Goal: Transaction & Acquisition: Purchase product/service

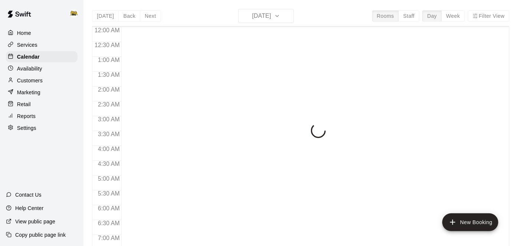
scroll to position [484, 0]
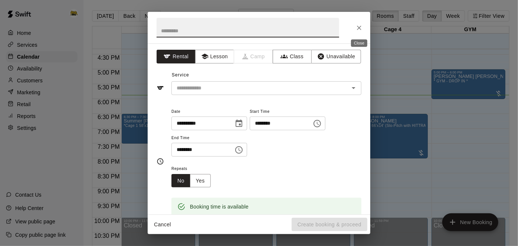
click at [362, 32] on button "Close" at bounding box center [358, 27] width 13 height 13
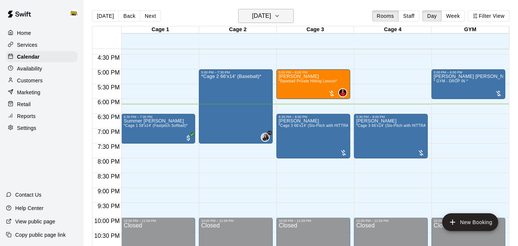
click at [253, 21] on h6 "[DATE]" at bounding box center [261, 16] width 19 height 10
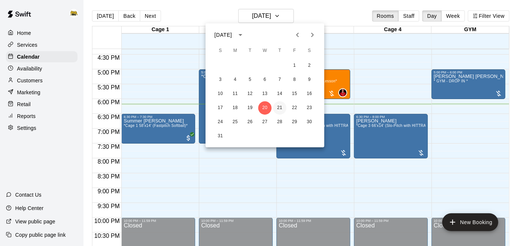
click at [279, 105] on button "21" at bounding box center [279, 107] width 13 height 13
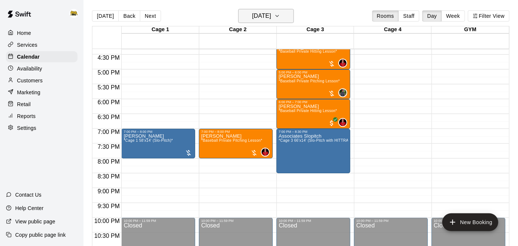
click at [269, 11] on h6 "Thursday Aug 21" at bounding box center [261, 16] width 19 height 10
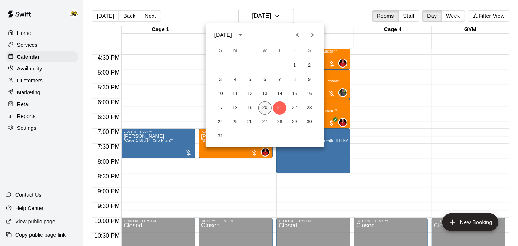
click at [263, 103] on button "20" at bounding box center [264, 107] width 13 height 13
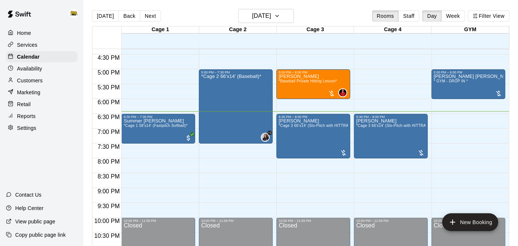
click at [198, 120] on div at bounding box center [160, 117] width 77 height 7
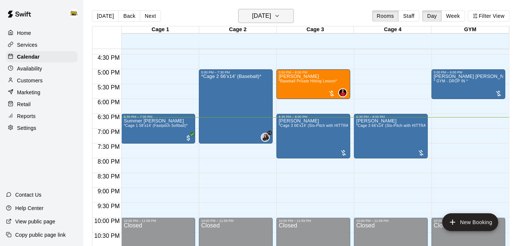
click at [252, 13] on h6 "[DATE]" at bounding box center [261, 16] width 19 height 10
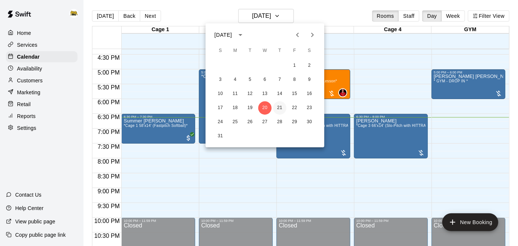
click at [281, 111] on button "21" at bounding box center [279, 107] width 13 height 13
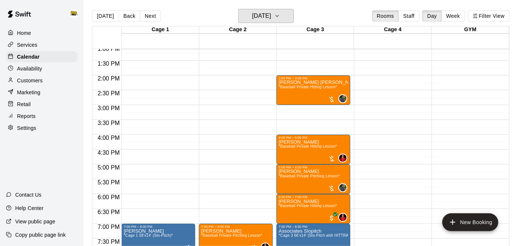
scroll to position [392, 0]
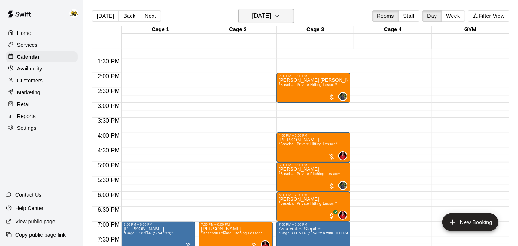
click at [271, 11] on h6 "Thursday Aug 21" at bounding box center [261, 16] width 19 height 10
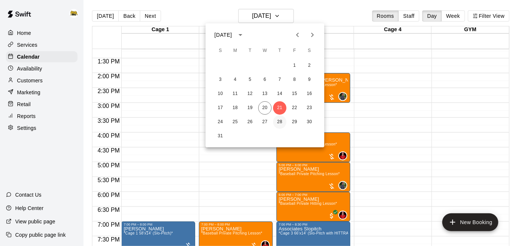
click at [276, 120] on button "28" at bounding box center [279, 121] width 13 height 13
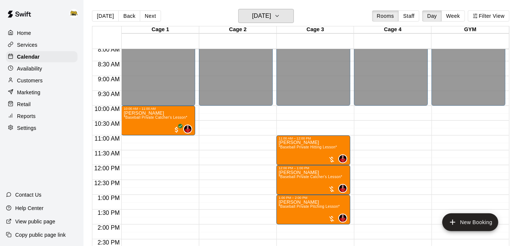
scroll to position [239, 0]
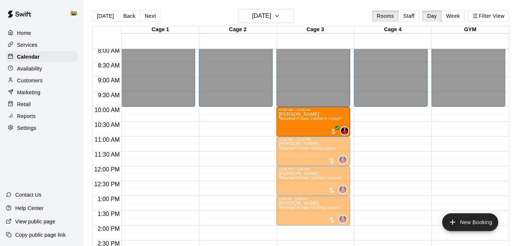
drag, startPoint x: 175, startPoint y: 118, endPoint x: 288, endPoint y: 119, distance: 112.8
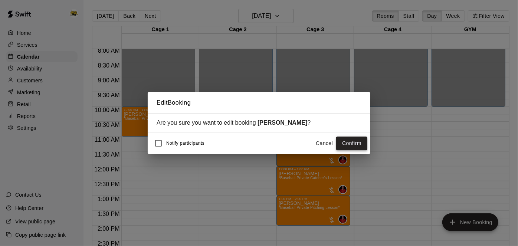
click at [346, 147] on button "Confirm" at bounding box center [351, 143] width 31 height 14
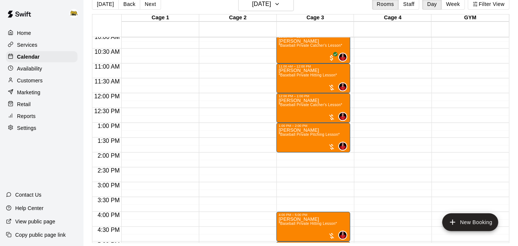
scroll to position [300, 0]
click at [256, 9] on h6 "Thursday Aug 28" at bounding box center [261, 4] width 19 height 10
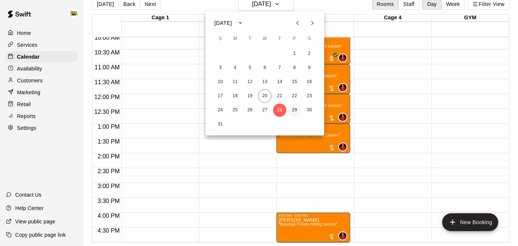
click at [295, 109] on button "29" at bounding box center [294, 109] width 13 height 13
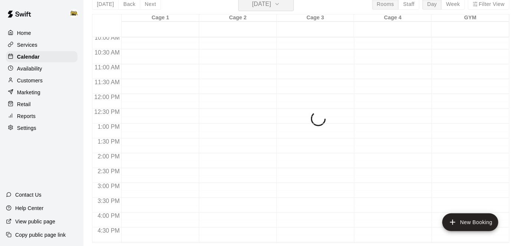
scroll to position [9, 0]
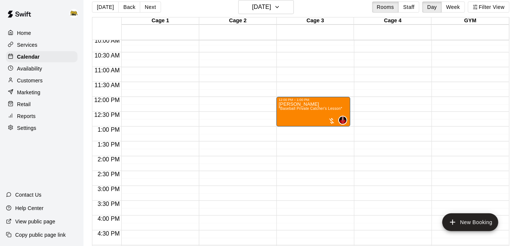
click at [517, 183] on main "Today Back Next Friday Aug 29 Rooms Staff Day Week Filter View Cage 1 29 Fri Ca…" at bounding box center [300, 120] width 434 height 258
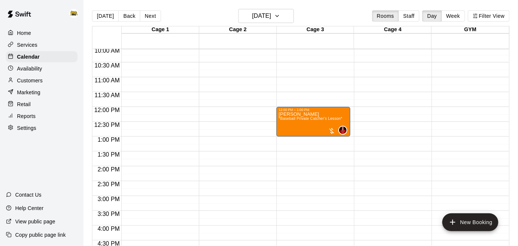
scroll to position [292, 0]
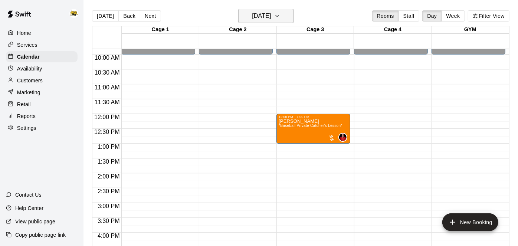
click at [271, 17] on h6 "Friday Aug 29" at bounding box center [261, 16] width 19 height 10
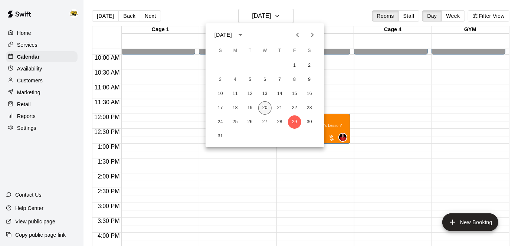
click at [265, 111] on button "20" at bounding box center [264, 107] width 13 height 13
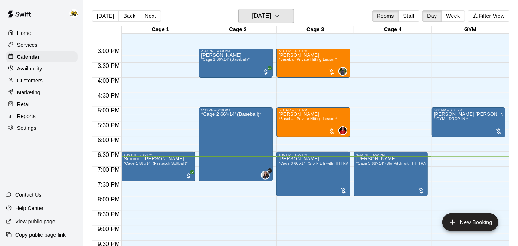
scroll to position [447, 0]
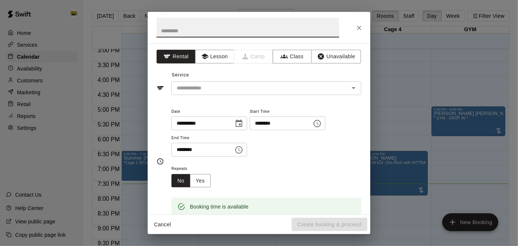
click at [359, 31] on icon "Close" at bounding box center [358, 27] width 7 height 7
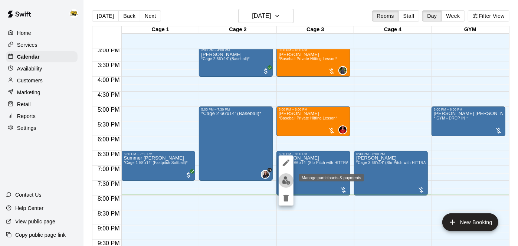
click at [287, 180] on img "edit" at bounding box center [286, 180] width 9 height 9
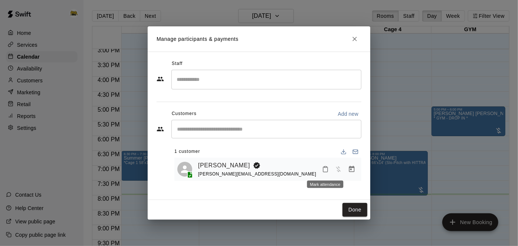
click at [330, 171] on button "Mark attendance" at bounding box center [325, 169] width 13 height 13
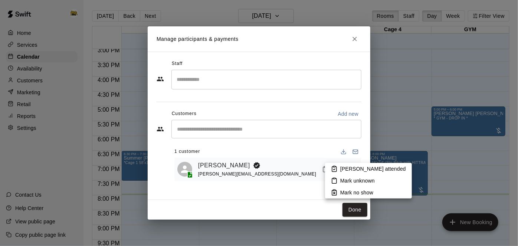
click at [334, 170] on icon at bounding box center [334, 168] width 7 height 7
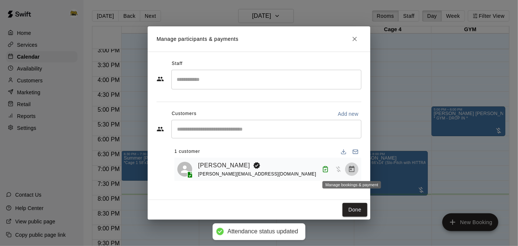
click at [353, 173] on button "Manage bookings & payment" at bounding box center [351, 168] width 13 height 13
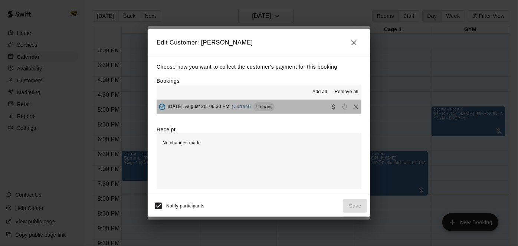
click at [307, 112] on button "Wednesday, August 20: 06:30 PM (Current) Unpaid" at bounding box center [259, 107] width 205 height 14
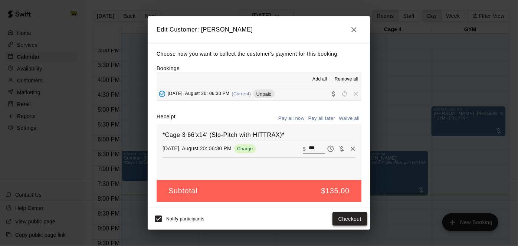
click at [342, 219] on button "Checkout" at bounding box center [349, 219] width 35 height 14
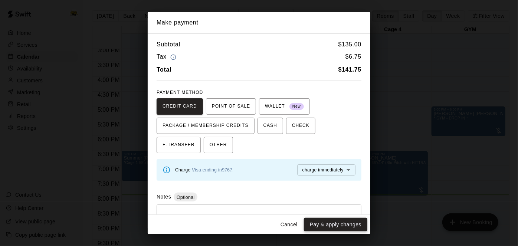
click at [347, 224] on button "Pay & apply changes" at bounding box center [335, 225] width 63 height 14
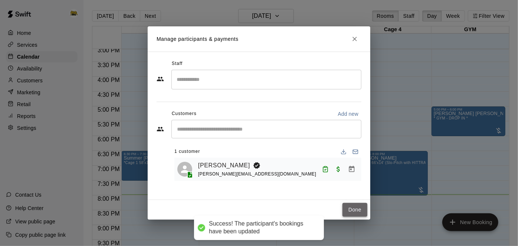
click at [354, 206] on button "Done" at bounding box center [354, 210] width 25 height 14
